Goal: Find specific page/section: Find specific page/section

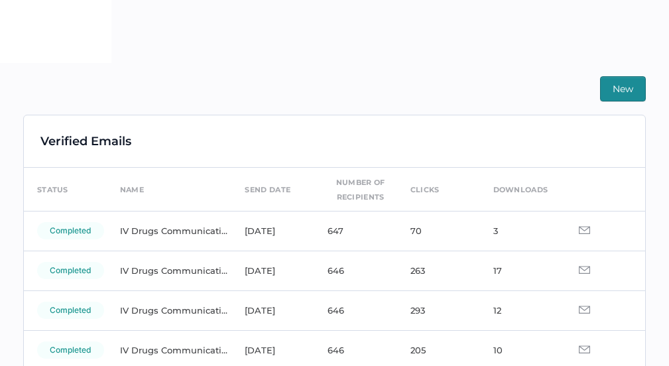
scroll to position [133, 0]
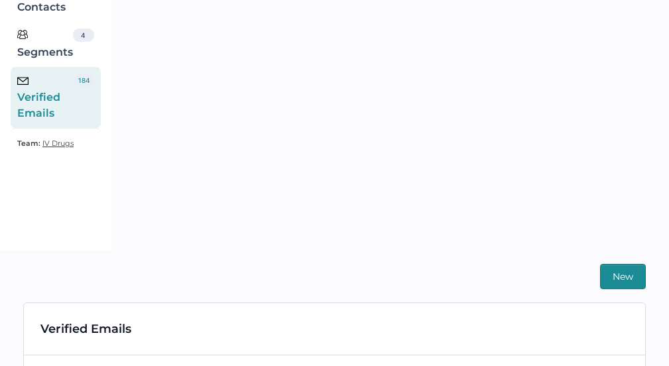
click at [58, 87] on div "Verified Emails" at bounding box center [46, 98] width 58 height 48
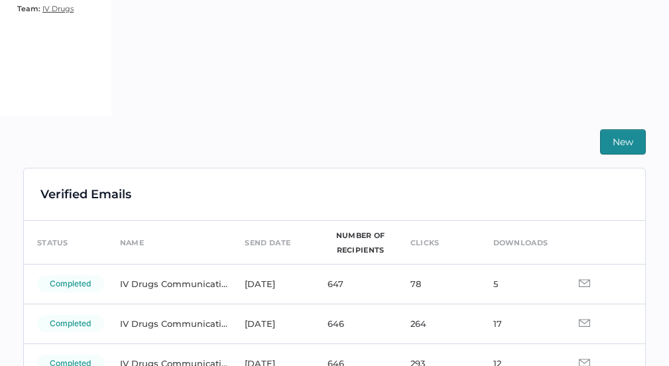
scroll to position [267, 0]
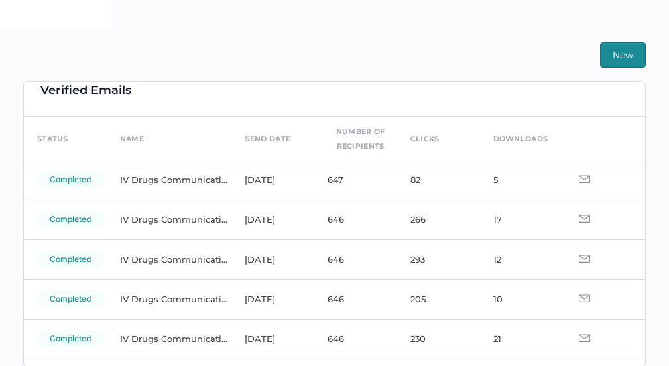
scroll to position [11, 0]
